Goal: Communication & Community: Share content

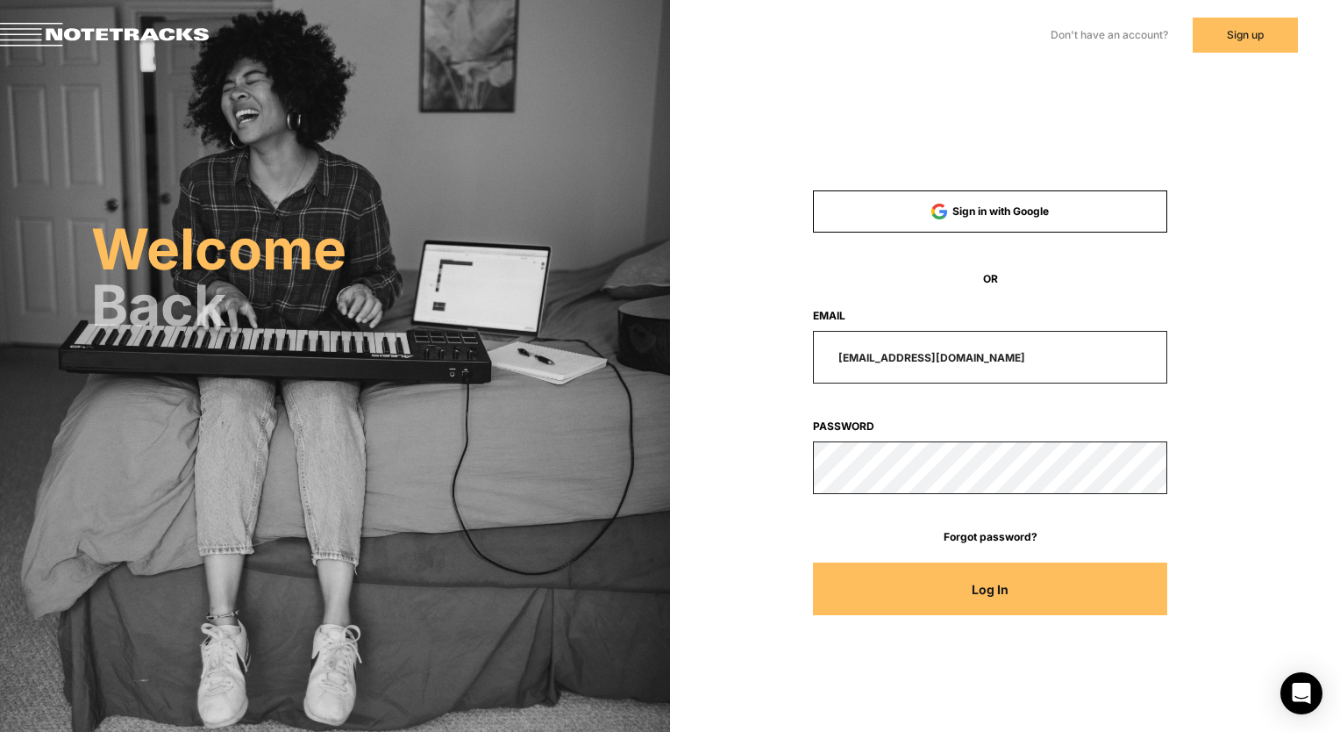
click at [890, 349] on input "[EMAIL_ADDRESS][DOMAIN_NAME]" at bounding box center [990, 357] width 354 height 53
click at [1053, 353] on input "[EMAIL_ADDRESS][DOMAIN_NAME]" at bounding box center [990, 357] width 354 height 53
click at [989, 285] on span "OR" at bounding box center [990, 279] width 354 height 16
click at [889, 367] on input "[EMAIL_ADDRESS][DOMAIN_NAME]" at bounding box center [990, 357] width 354 height 53
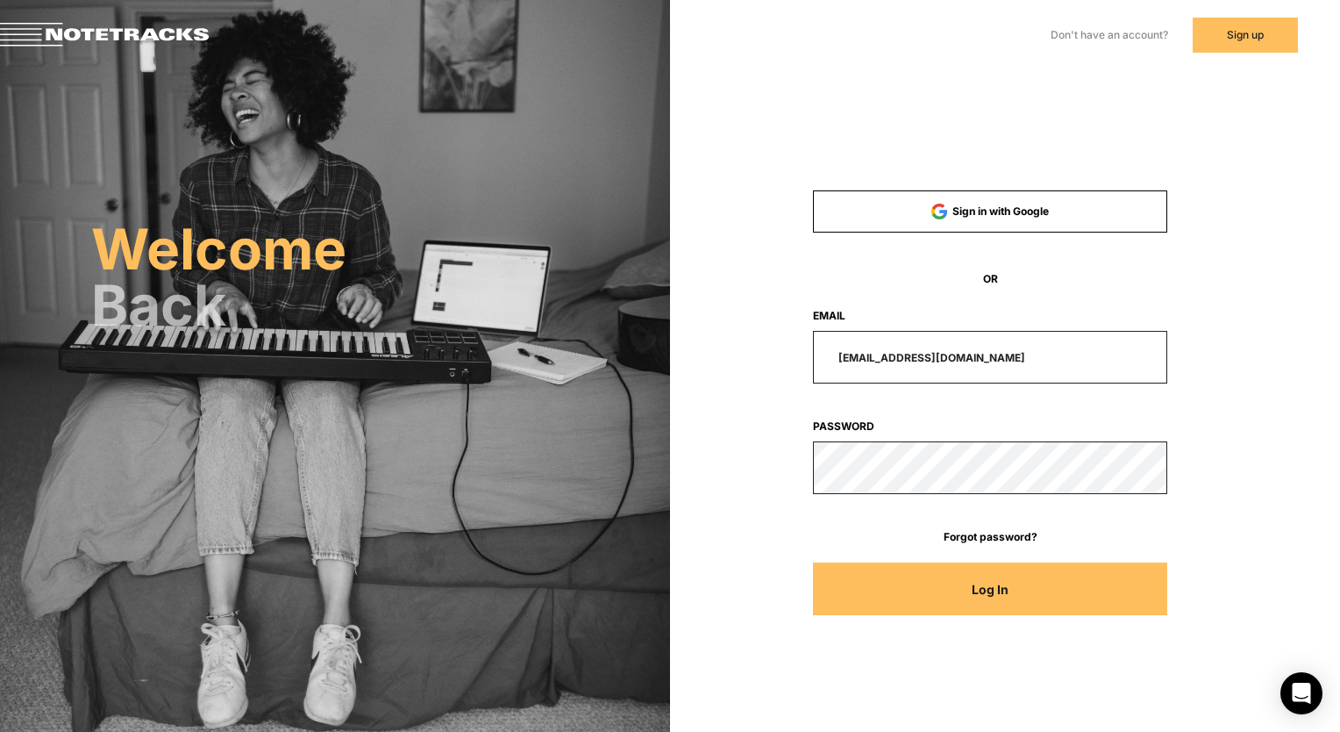
click at [890, 367] on input "[EMAIL_ADDRESS][DOMAIN_NAME]" at bounding box center [990, 357] width 354 height 53
click at [890, 366] on input "[EMAIL_ADDRESS][DOMAIN_NAME]" at bounding box center [990, 357] width 354 height 53
click at [1020, 352] on input "[EMAIL_ADDRESS][DOMAIN_NAME]" at bounding box center [990, 357] width 354 height 53
click at [1021, 352] on input "[EMAIL_ADDRESS][DOMAIN_NAME]" at bounding box center [990, 357] width 354 height 53
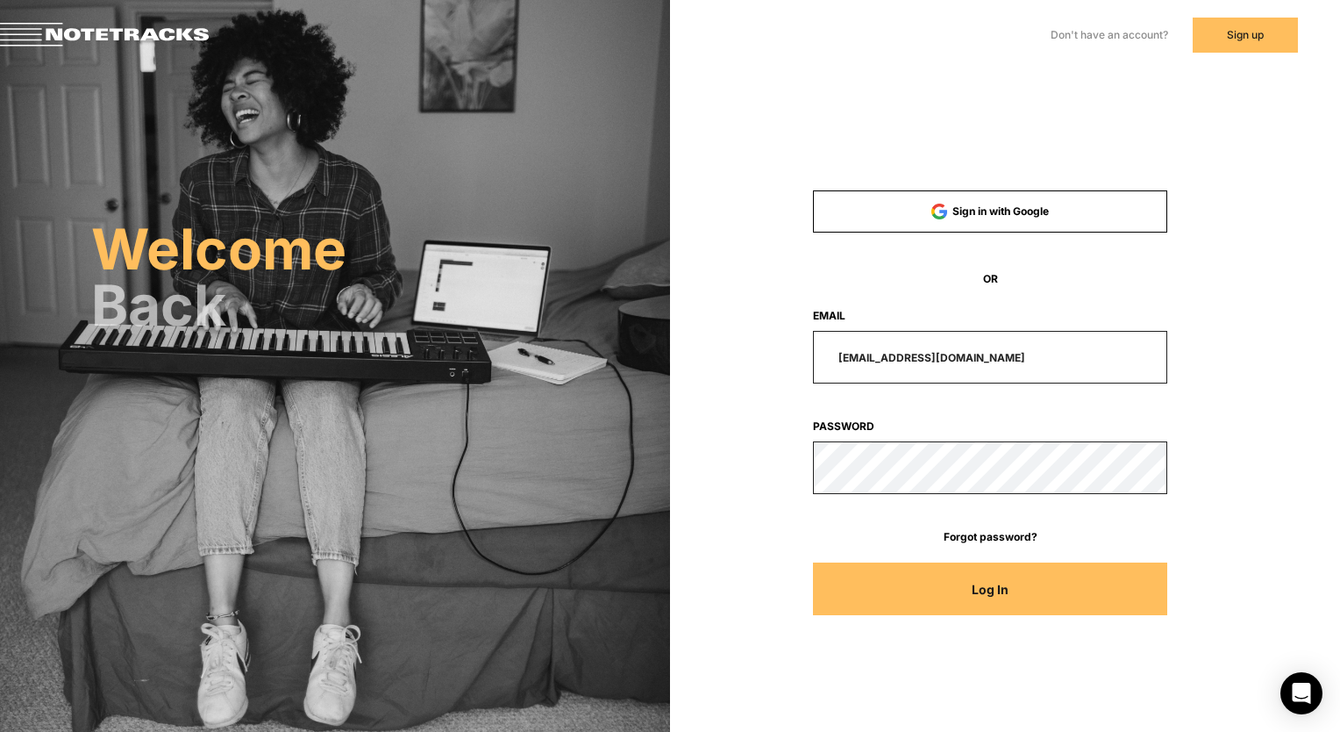
click at [1021, 352] on input "[EMAIL_ADDRESS][DOMAIN_NAME]" at bounding box center [990, 357] width 354 height 53
paste input "[PERSON_NAME]"
type input "[PERSON_NAME][EMAIL_ADDRESS][DOMAIN_NAME]"
click at [1158, 595] on button "Log In" at bounding box center [990, 588] width 354 height 53
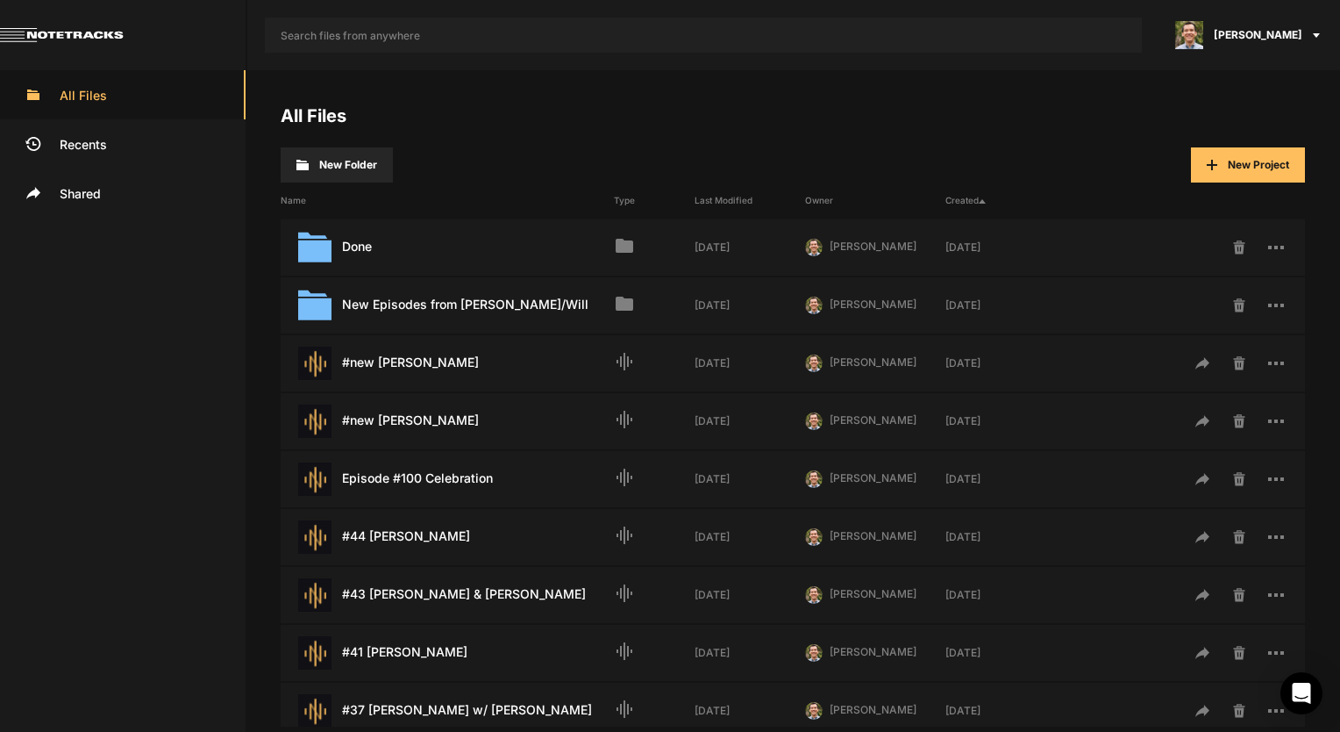
click at [1254, 176] on button "New Project" at bounding box center [1248, 164] width 114 height 35
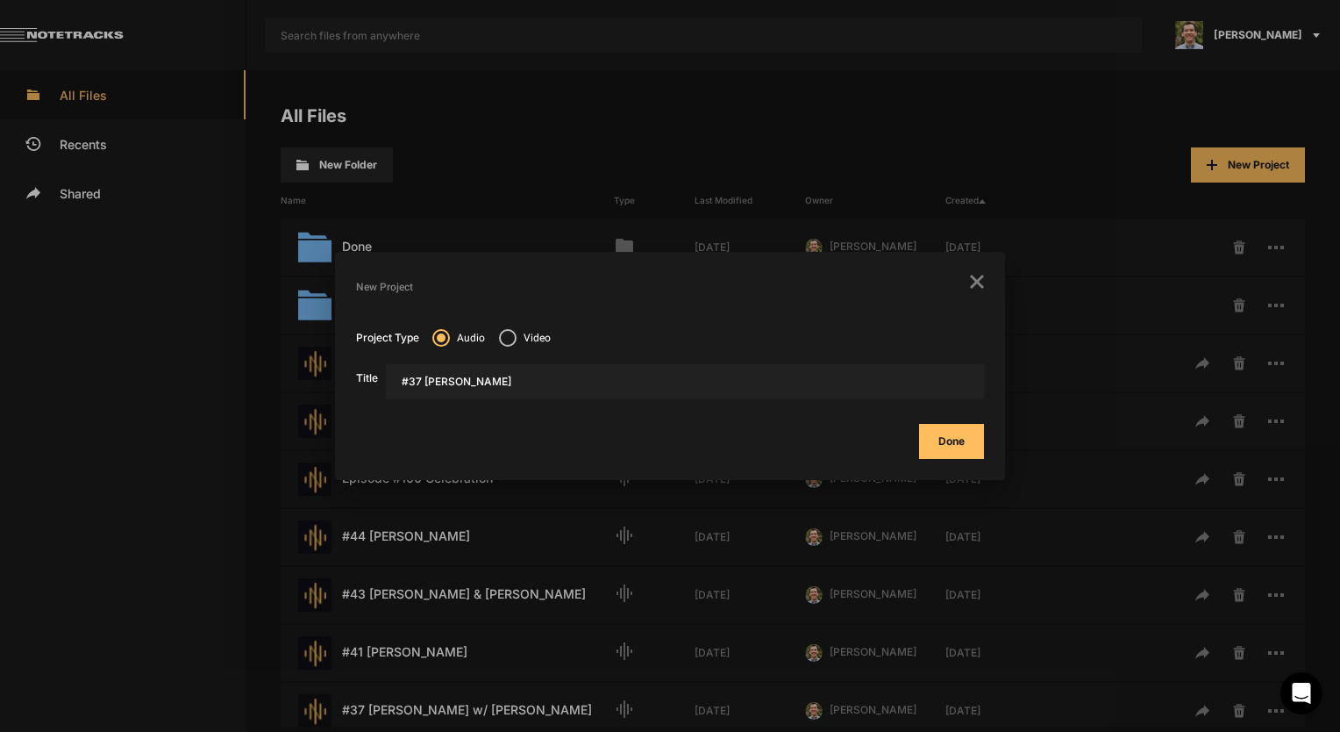
type input "#37 [PERSON_NAME]"
click at [962, 450] on button "Done" at bounding box center [951, 441] width 65 height 35
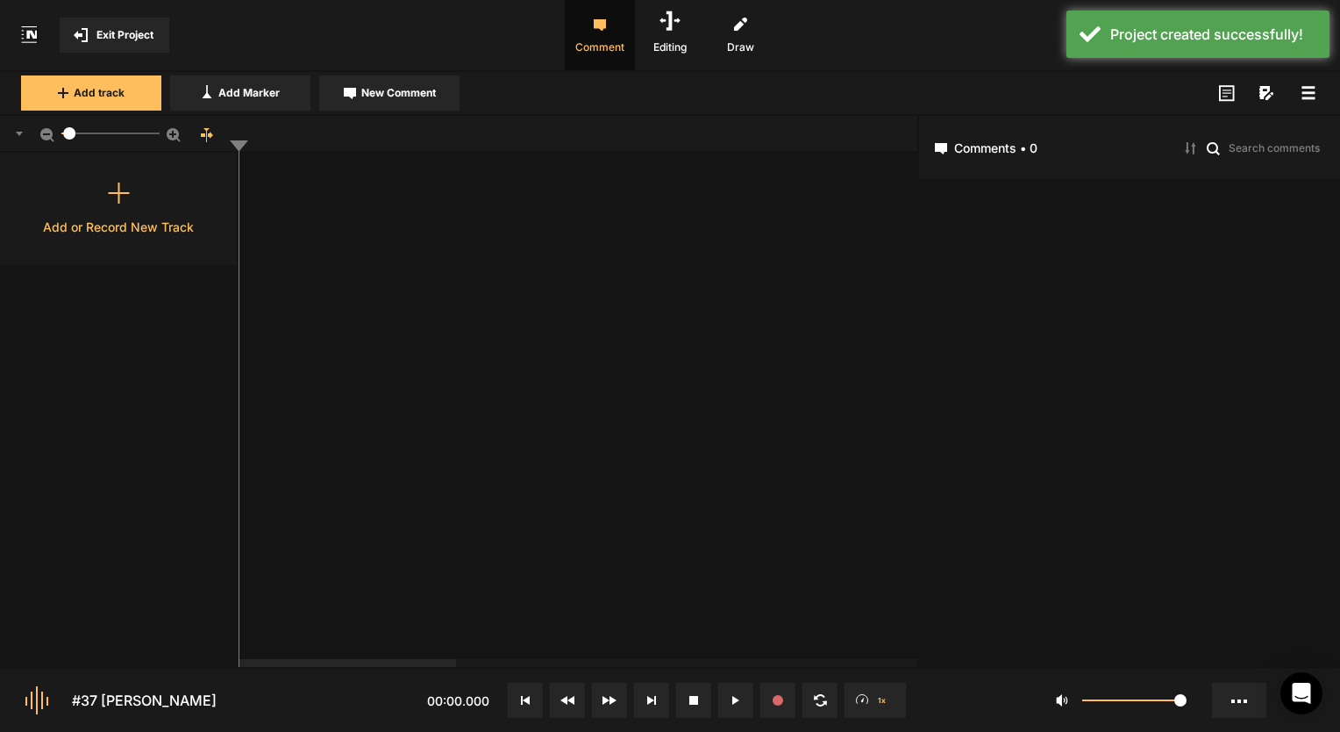
click at [141, 216] on div "Add or Record New Track" at bounding box center [119, 209] width 239 height 112
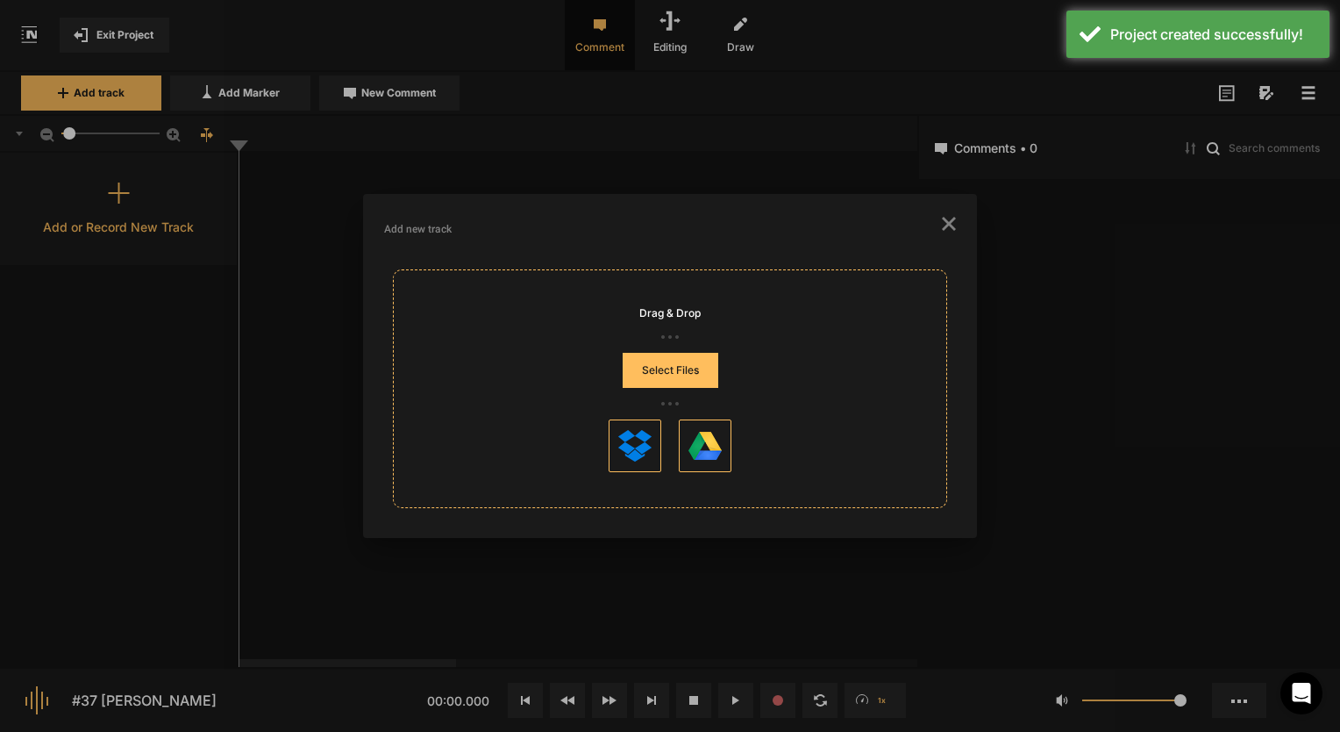
click at [684, 368] on button "Select Files" at bounding box center [671, 370] width 96 height 35
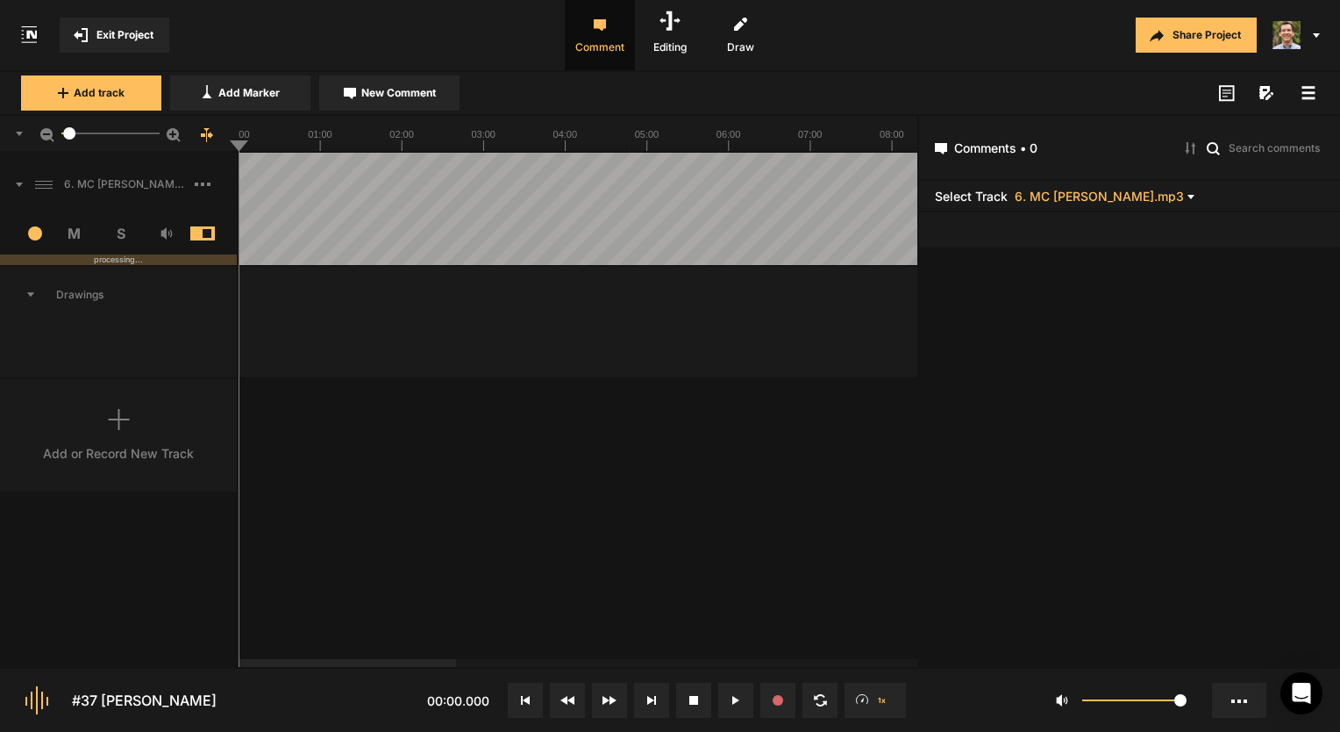
drag, startPoint x: 354, startPoint y: 658, endPoint x: 495, endPoint y: 659, distance: 140.4
click at [495, 659] on nt-scroll at bounding box center [784, 662] width 1090 height 10
drag, startPoint x: 504, startPoint y: 668, endPoint x: 678, endPoint y: 660, distance: 173.9
click at [678, 660] on nt-project-view "Exit Project Comment Editing Draw Share Project Add track Add Marker New Commen…" at bounding box center [670, 366] width 1340 height 732
click at [75, 135] on mat-slider "5" at bounding box center [110, 133] width 112 height 42
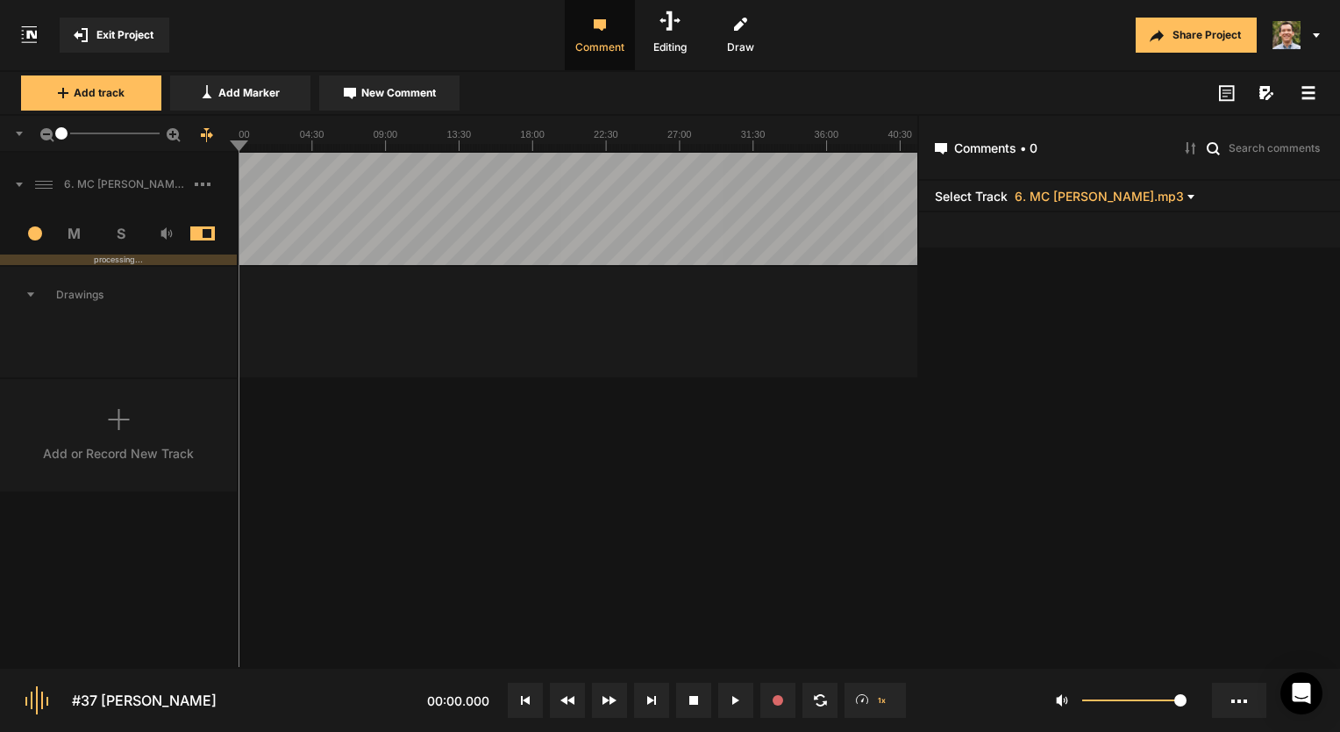
drag, startPoint x: 75, startPoint y: 135, endPoint x: 27, endPoint y: 138, distance: 48.3
click at [27, 138] on div "1" at bounding box center [119, 134] width 239 height 37
click at [1222, 37] on button "Share Project" at bounding box center [1196, 35] width 121 height 35
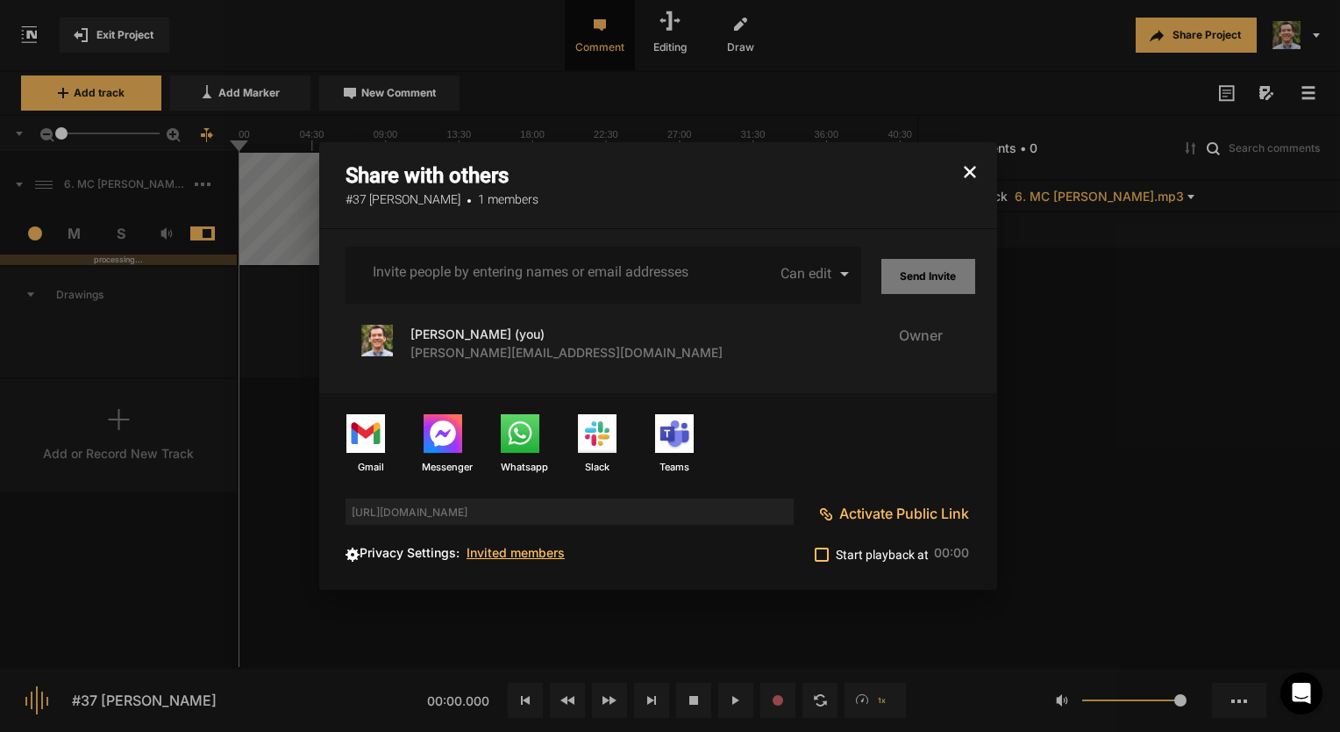
click at [467, 279] on input "Invite people by entering names or email addresses" at bounding box center [532, 272] width 318 height 16
type input "[EMAIL_ADDRESS][DOMAIN_NAME]"
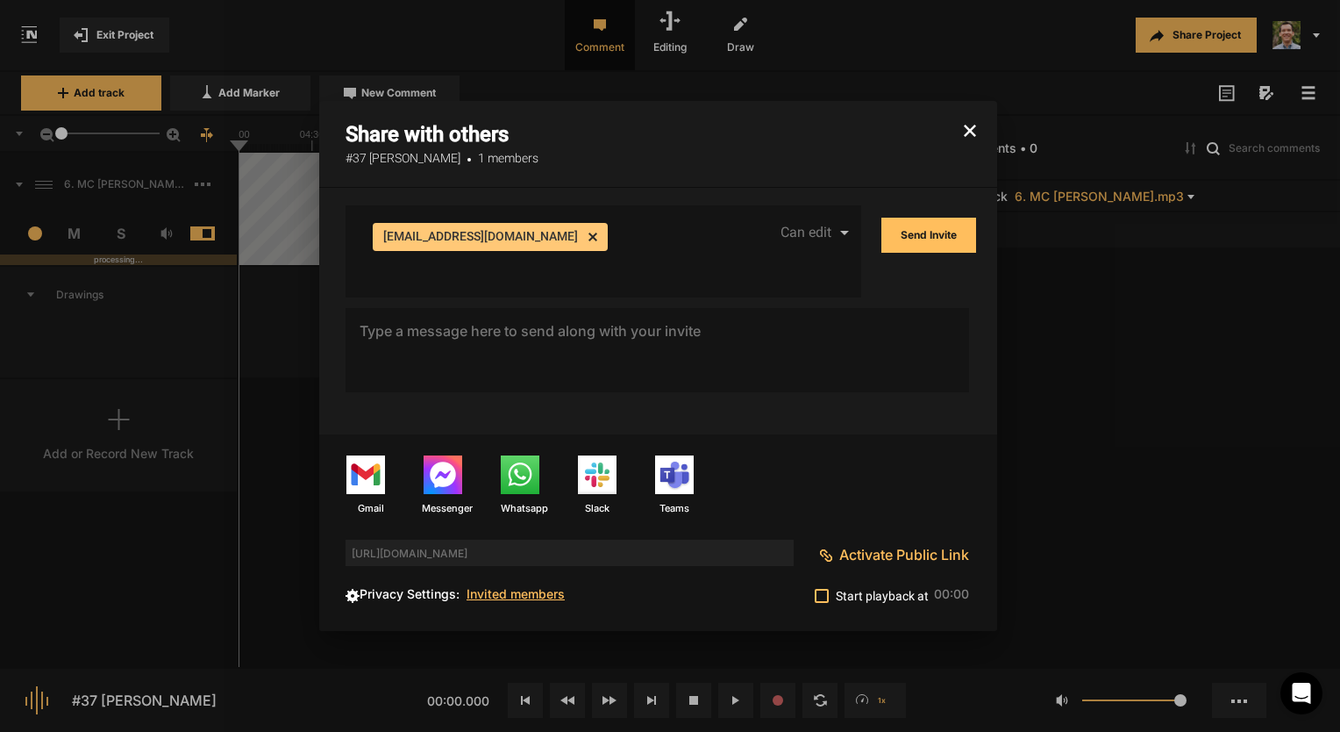
click at [583, 251] on div "[EMAIL_ADDRESS][DOMAIN_NAME] cancel" at bounding box center [531, 248] width 325 height 58
click at [591, 218] on div "[EMAIL_ADDRESS][DOMAIN_NAME] cancel Invite people by entering names or email ad…" at bounding box center [532, 242] width 318 height 75
click at [576, 240] on div "[EMAIL_ADDRESS][DOMAIN_NAME] cancel" at bounding box center [531, 248] width 325 height 58
click at [500, 254] on div "[EMAIL_ADDRESS][DOMAIN_NAME] cancel" at bounding box center [531, 248] width 325 height 58
click at [615, 253] on div "[EMAIL_ADDRESS][DOMAIN_NAME] cancel" at bounding box center [531, 248] width 325 height 58
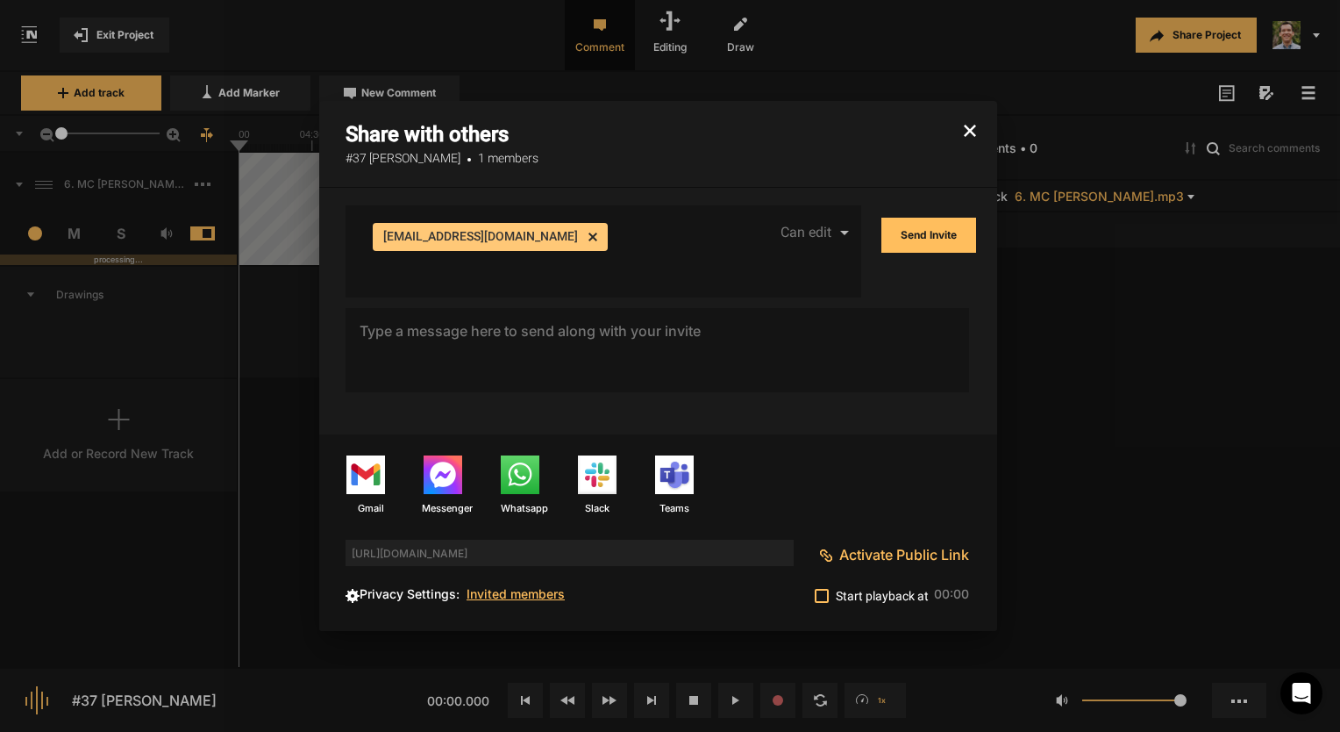
click at [568, 231] on div "[EMAIL_ADDRESS][DOMAIN_NAME] cancel" at bounding box center [531, 248] width 325 height 58
click at [462, 261] on input "Invite people by entering names or email addresses" at bounding box center [532, 266] width 318 height 16
type input "m"
click at [617, 244] on div "[EMAIL_ADDRESS][DOMAIN_NAME] cancel" at bounding box center [531, 248] width 325 height 58
click at [447, 272] on input "Invite people by entering names or email addresses" at bounding box center [532, 266] width 318 height 16
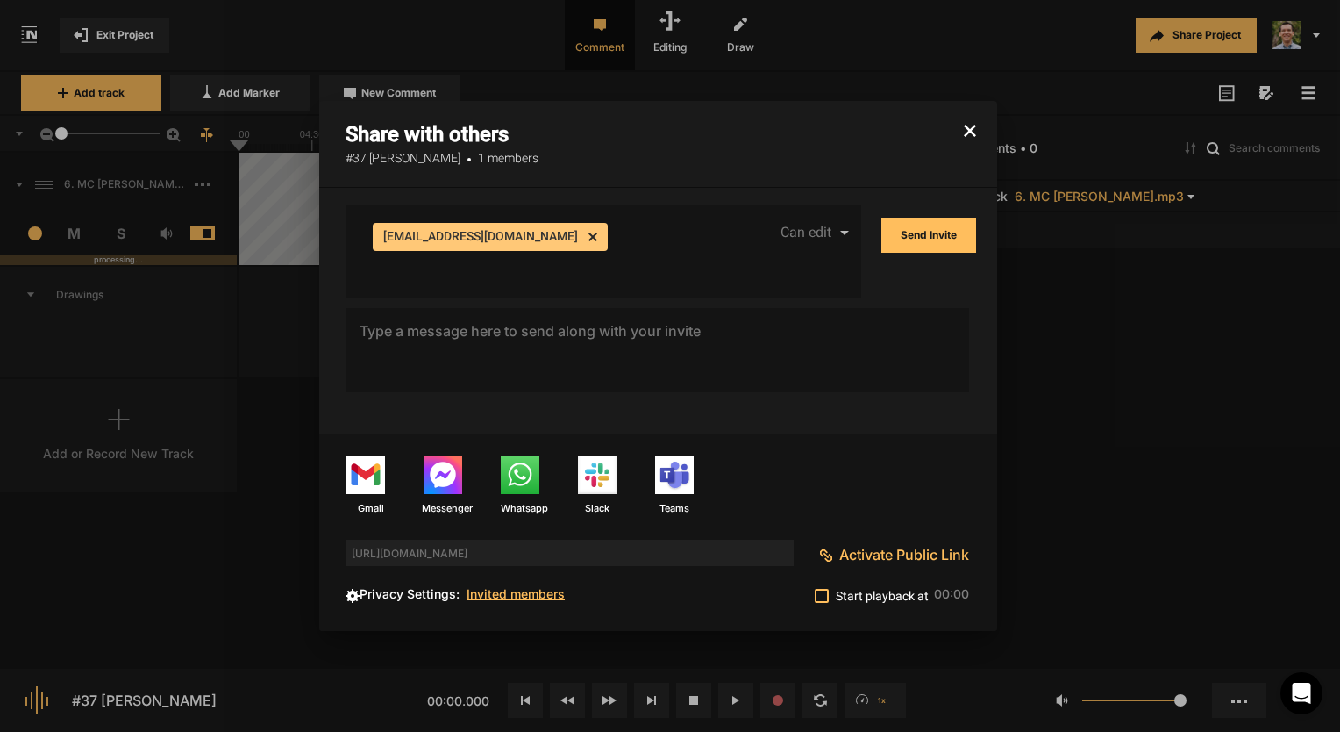
drag, startPoint x: 376, startPoint y: 275, endPoint x: 375, endPoint y: 253, distance: 21.9
click at [375, 253] on div "[EMAIL_ADDRESS][DOMAIN_NAME] cancel" at bounding box center [531, 248] width 325 height 58
click at [382, 262] on input "Invite people by entering names or email addresses" at bounding box center [532, 266] width 318 height 16
paste input "[EMAIL_ADDRESS][DOMAIN_NAME]"
type input "[EMAIL_ADDRESS][DOMAIN_NAME]"
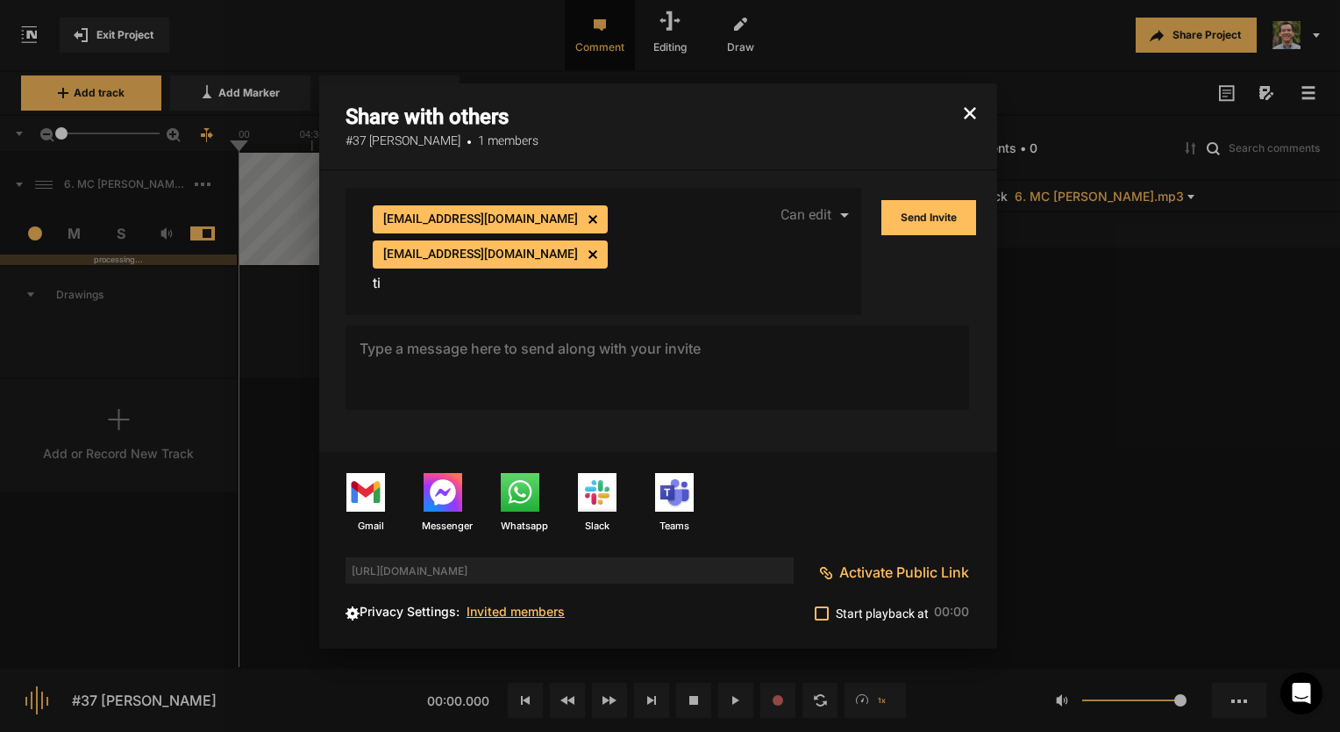
type input "t"
paste input "[EMAIL_ADDRESS][DOMAIN_NAME]"
type input "[EMAIL_ADDRESS][DOMAIN_NAME]"
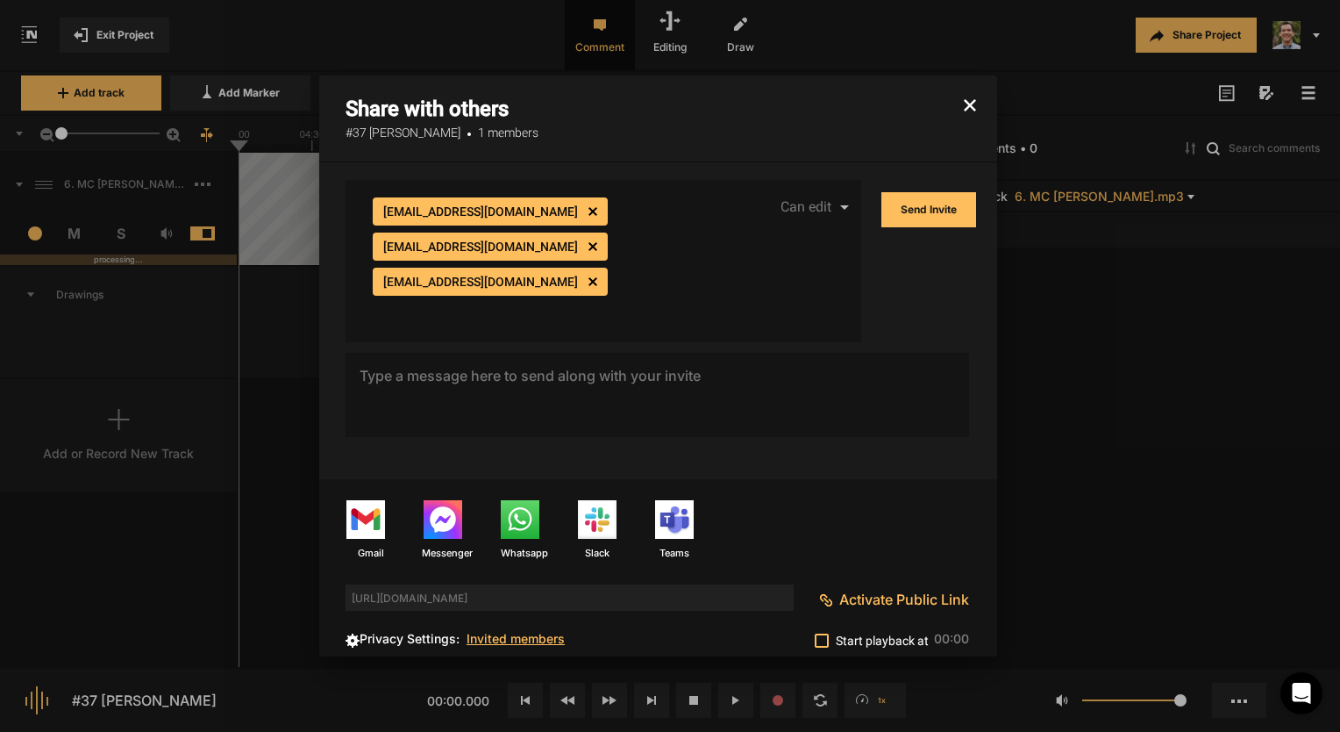
paste input "[EMAIL_ADDRESS][DOMAIN_NAME]"
type input "[EMAIL_ADDRESS][DOMAIN_NAME]"
click at [582, 279] on mat-icon "cancel" at bounding box center [590, 279] width 16 height 16
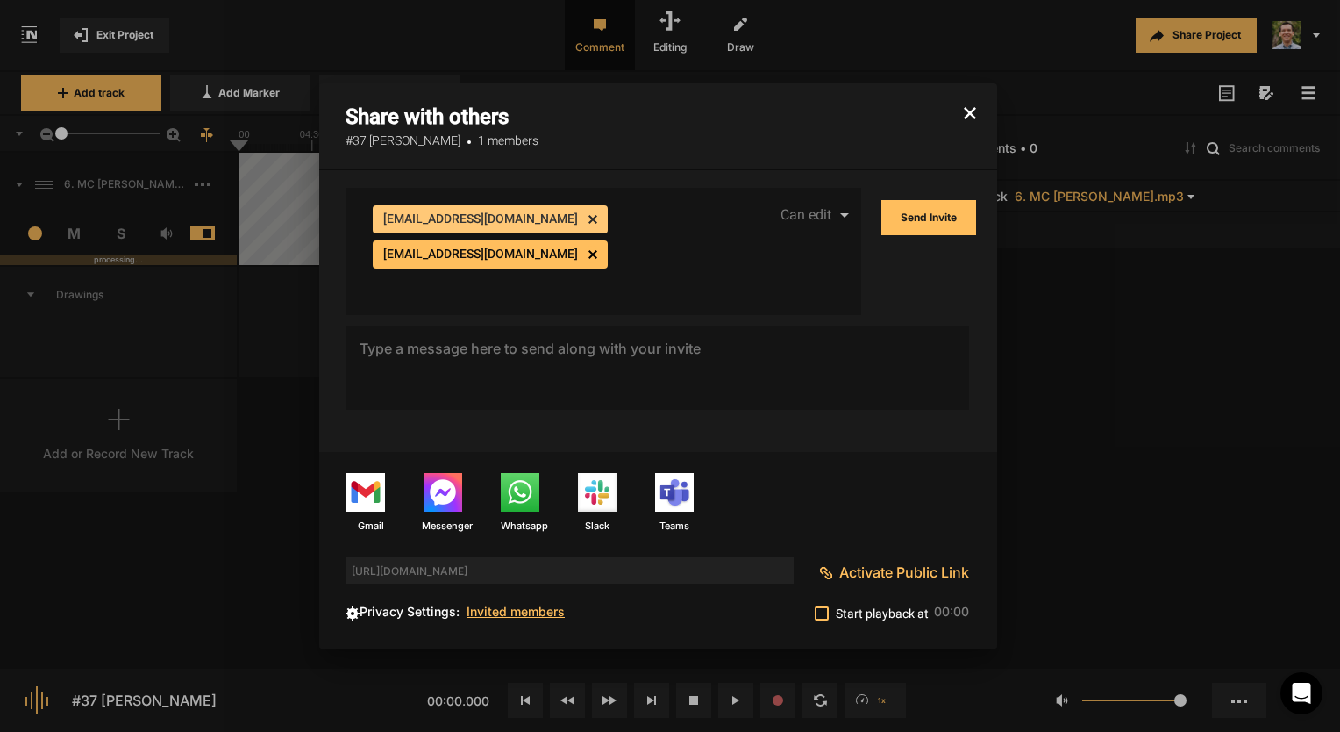
click at [605, 279] on div "[EMAIL_ADDRESS][DOMAIN_NAME] cancel [EMAIL_ADDRESS][DOMAIN_NAME] cancel" at bounding box center [531, 248] width 325 height 93
click at [555, 275] on input "Invite people by entering names or email addresses" at bounding box center [532, 283] width 318 height 16
paste input "[EMAIL_ADDRESS][DOMAIN_NAME]"
type input "[EMAIL_ADDRESS][DOMAIN_NAME]"
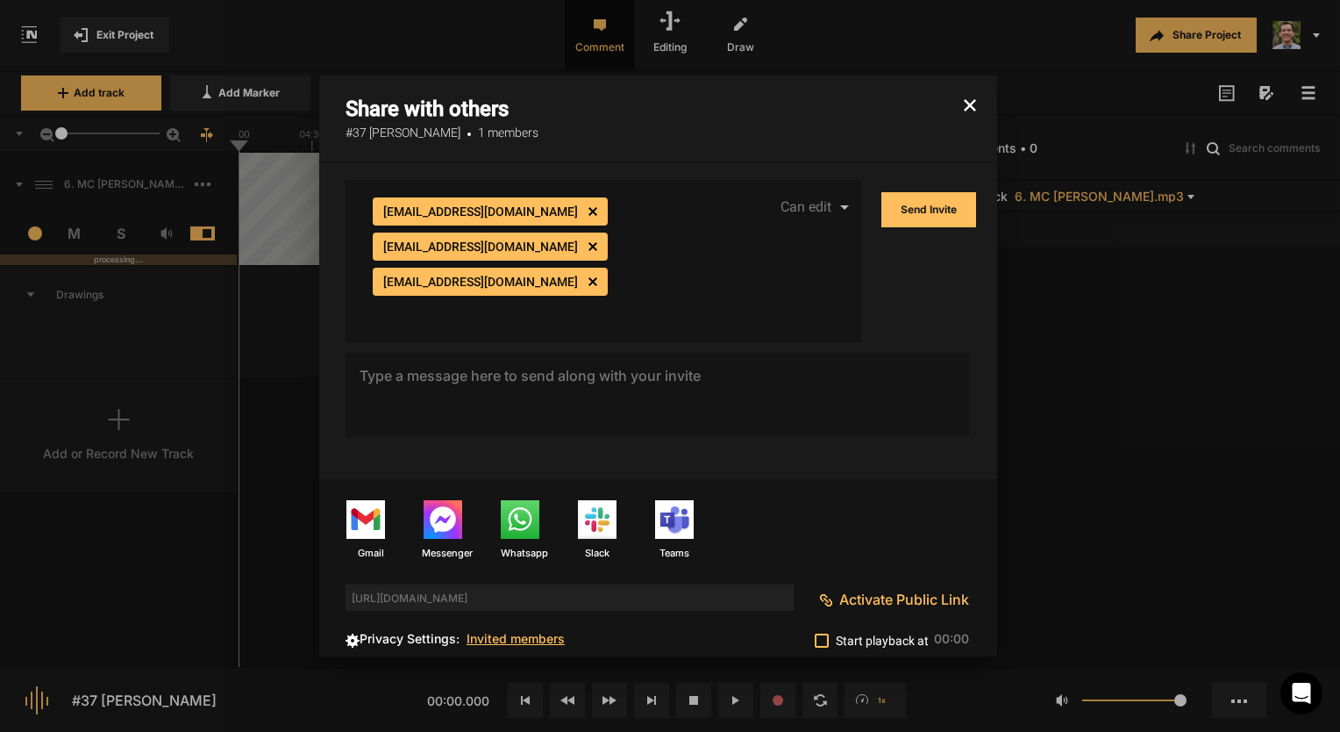
paste input "[EMAIL_ADDRESS][DOMAIN_NAME]"
type input "[EMAIL_ADDRESS][DOMAIN_NAME]"
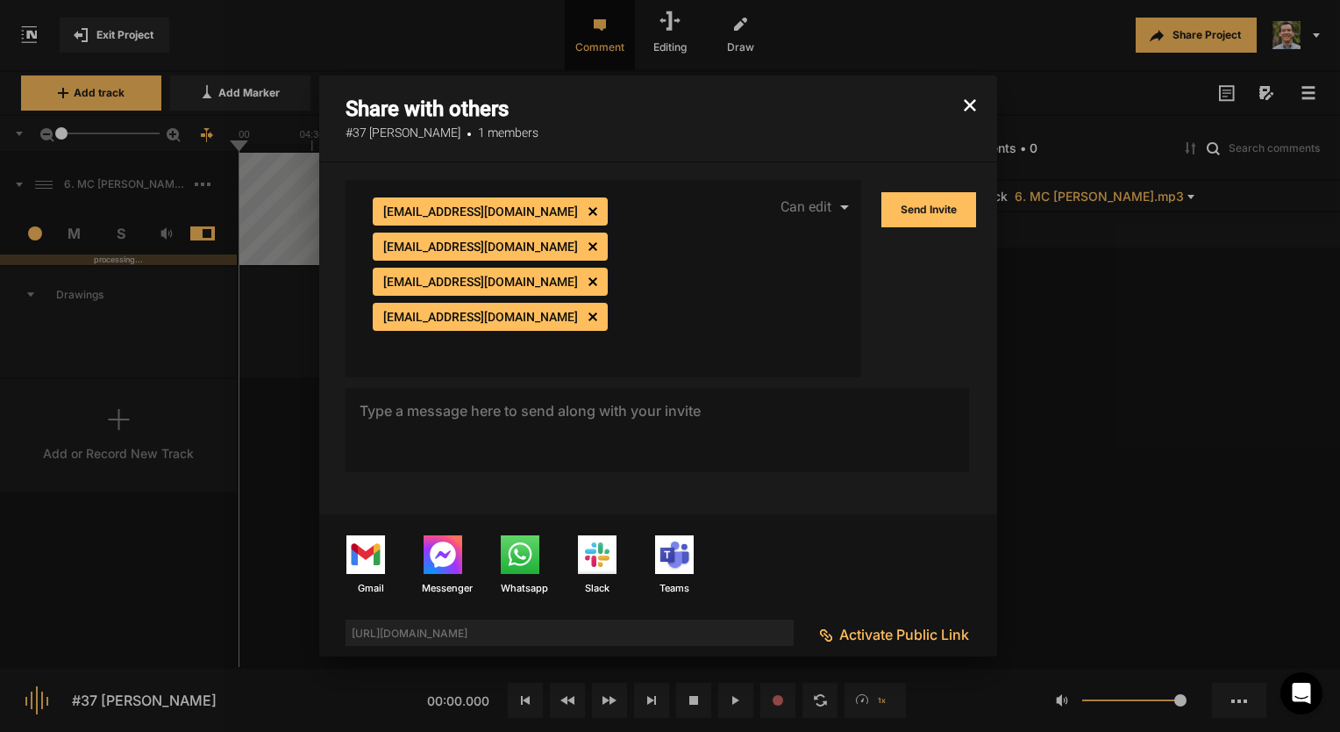
click at [911, 216] on button "Send Invite" at bounding box center [929, 209] width 95 height 35
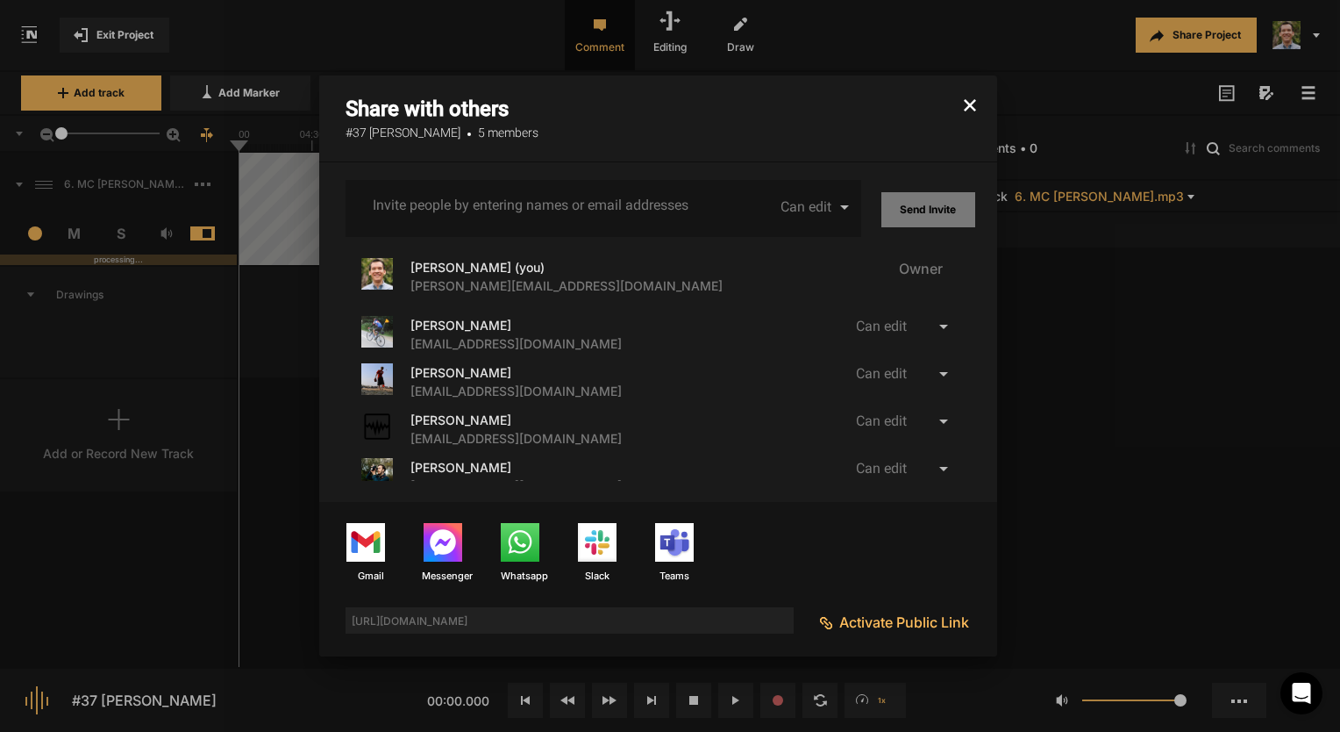
click at [968, 110] on icon "button" at bounding box center [970, 105] width 12 height 12
